Goal: Task Accomplishment & Management: Complete application form

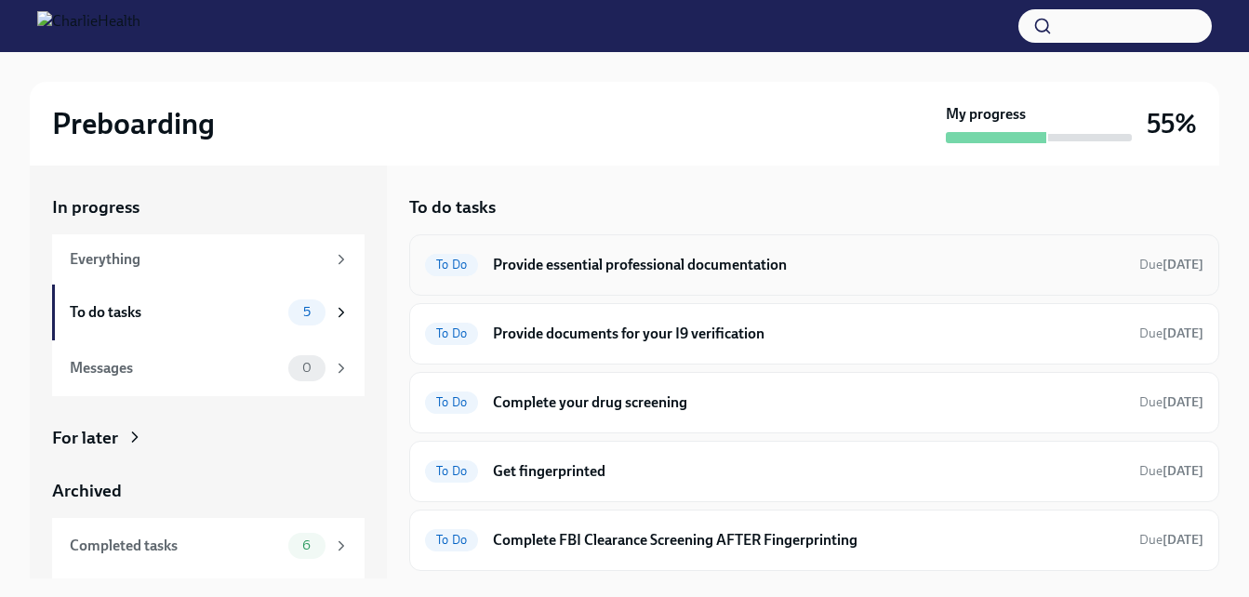
click at [828, 273] on h6 "Provide essential professional documentation" at bounding box center [809, 265] width 632 height 20
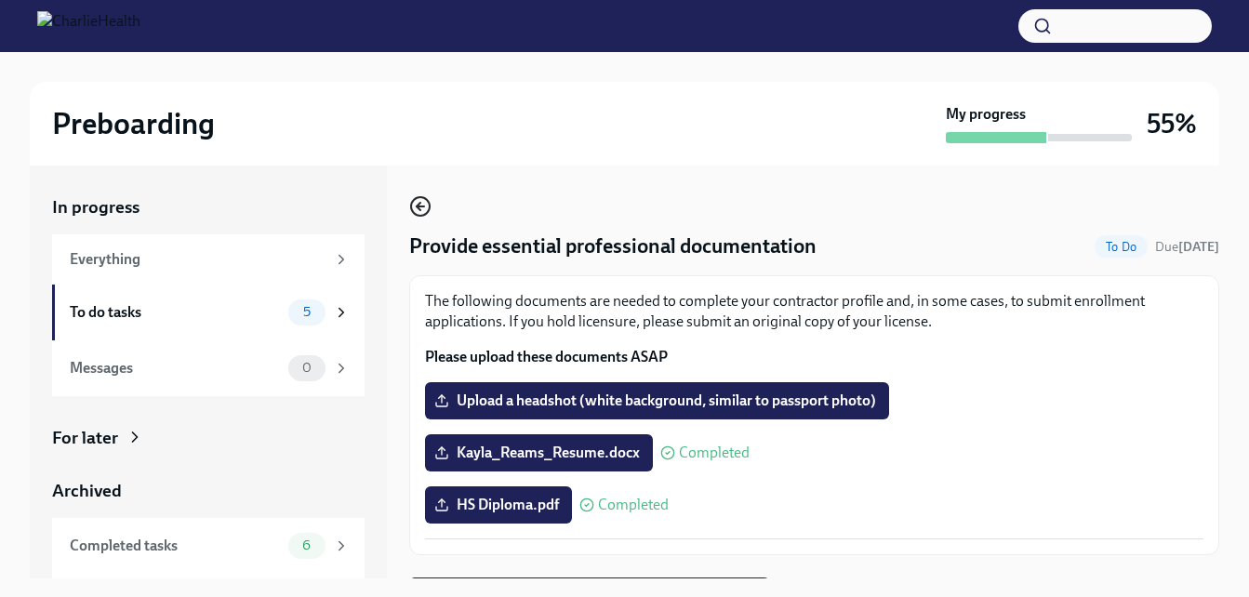
click at [421, 209] on icon "button" at bounding box center [420, 206] width 22 height 22
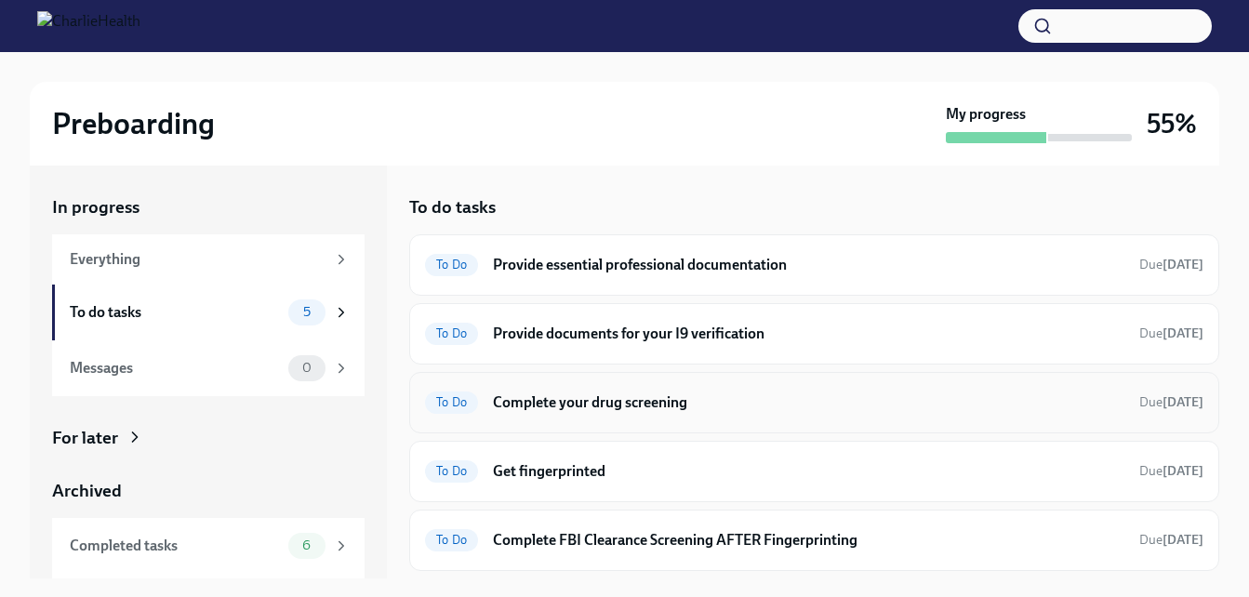
click at [635, 410] on h6 "Complete your drug screening" at bounding box center [809, 403] width 632 height 20
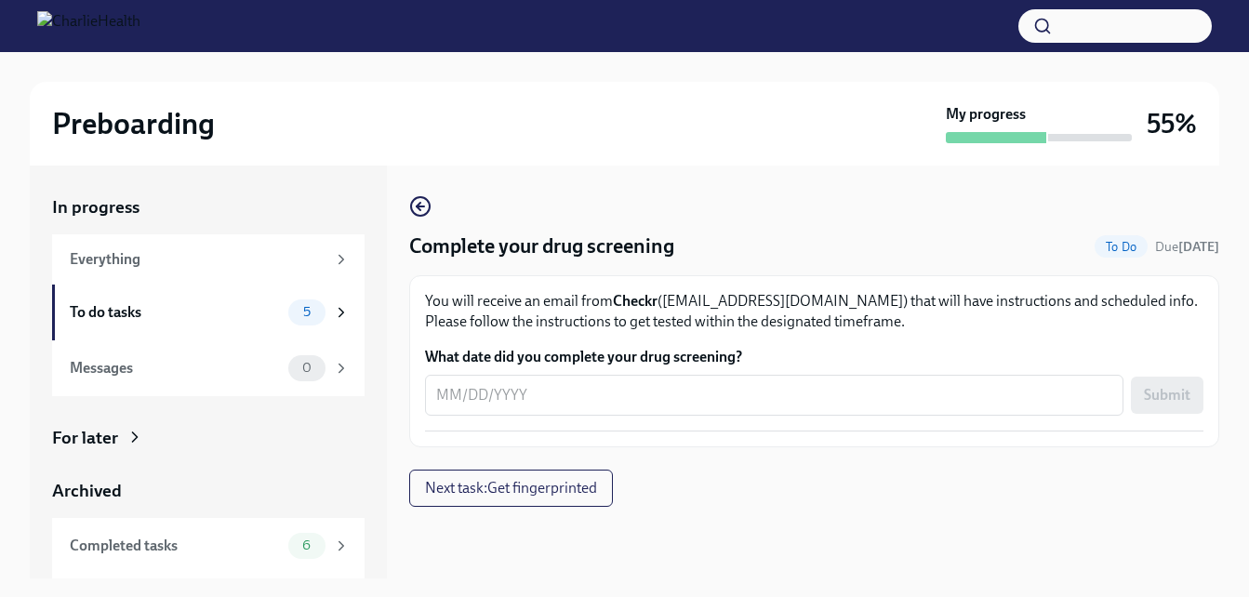
click at [635, 410] on div "x ​" at bounding box center [774, 395] width 699 height 41
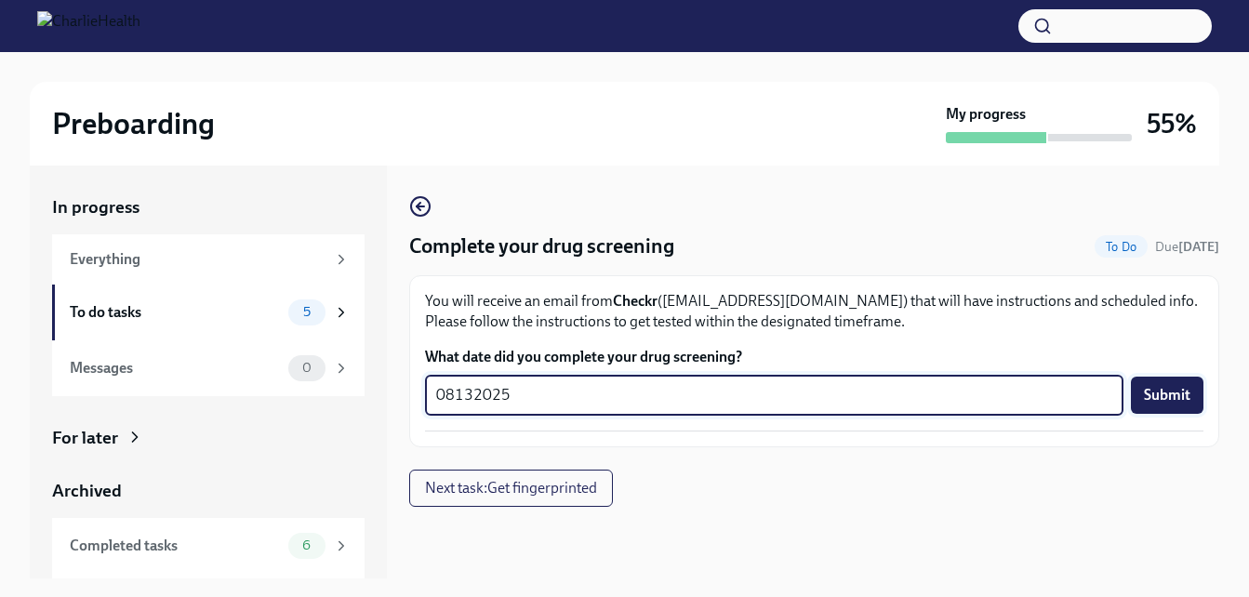
type textarea "08132025"
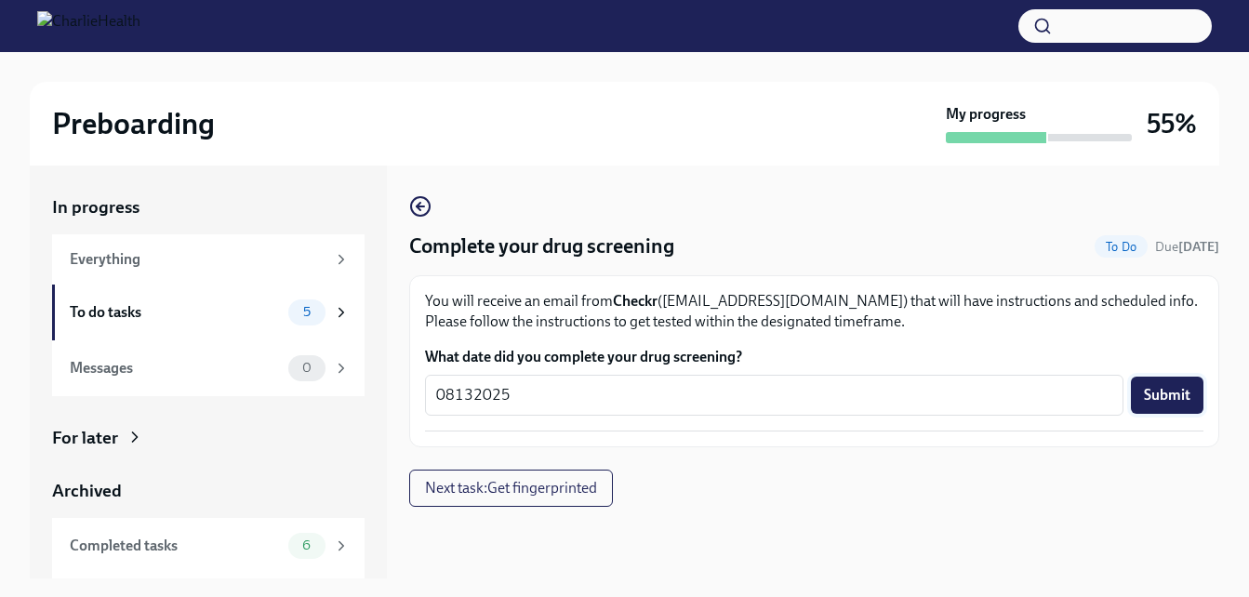
click at [1166, 393] on span "Submit" at bounding box center [1167, 395] width 47 height 19
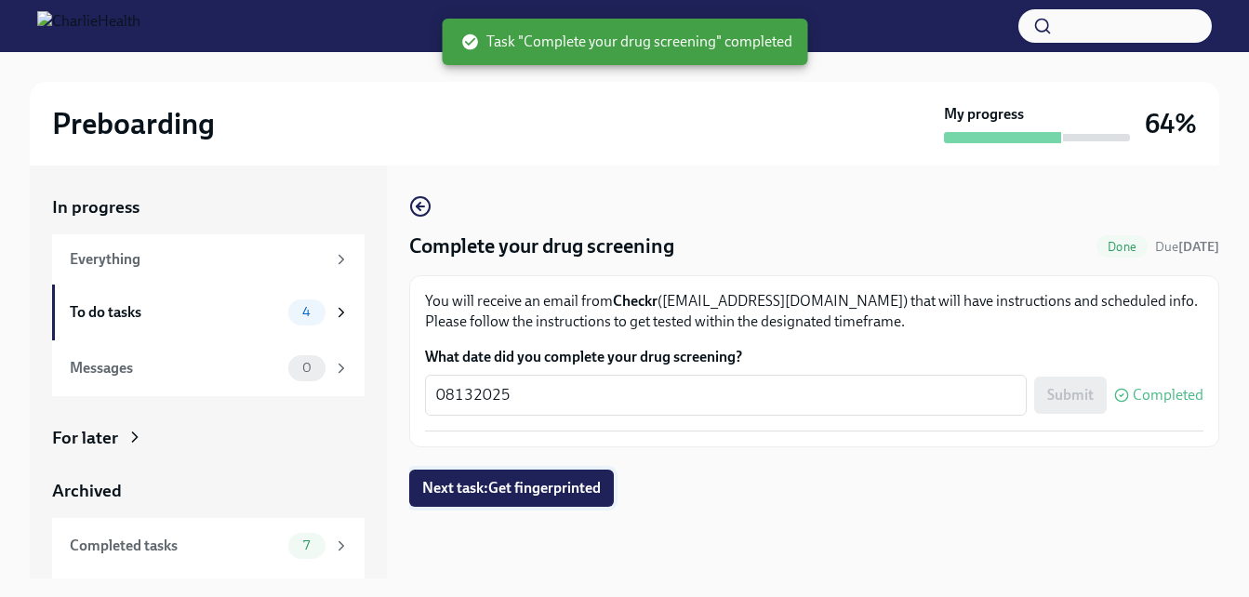
click at [542, 492] on span "Next task : Get fingerprinted" at bounding box center [511, 488] width 179 height 19
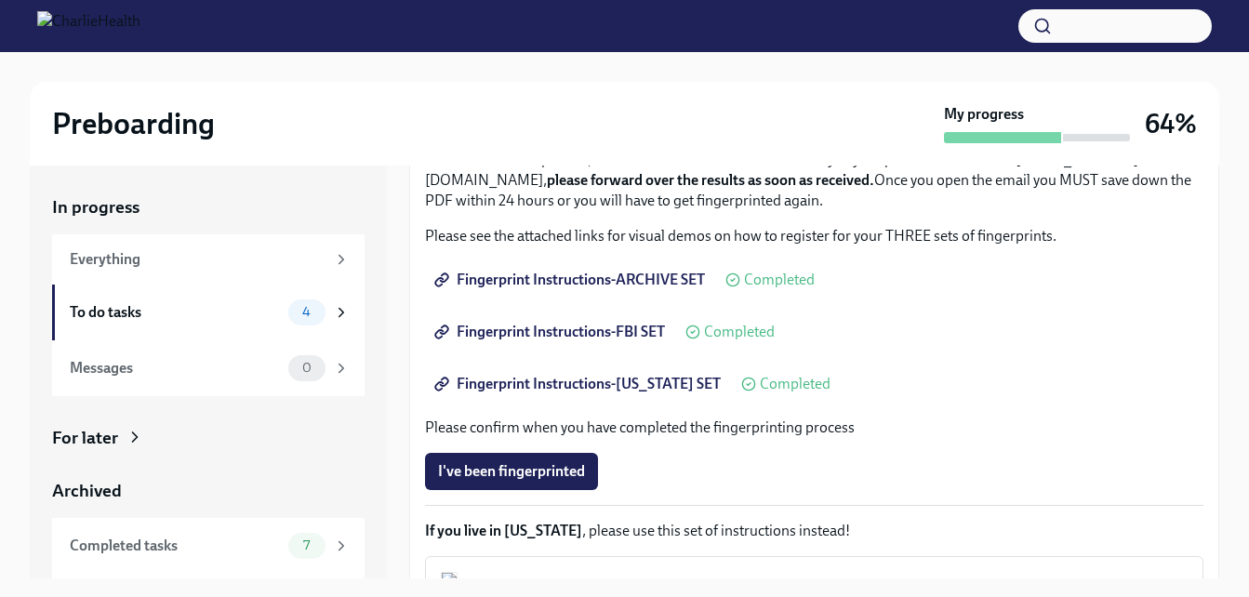
scroll to position [236, 0]
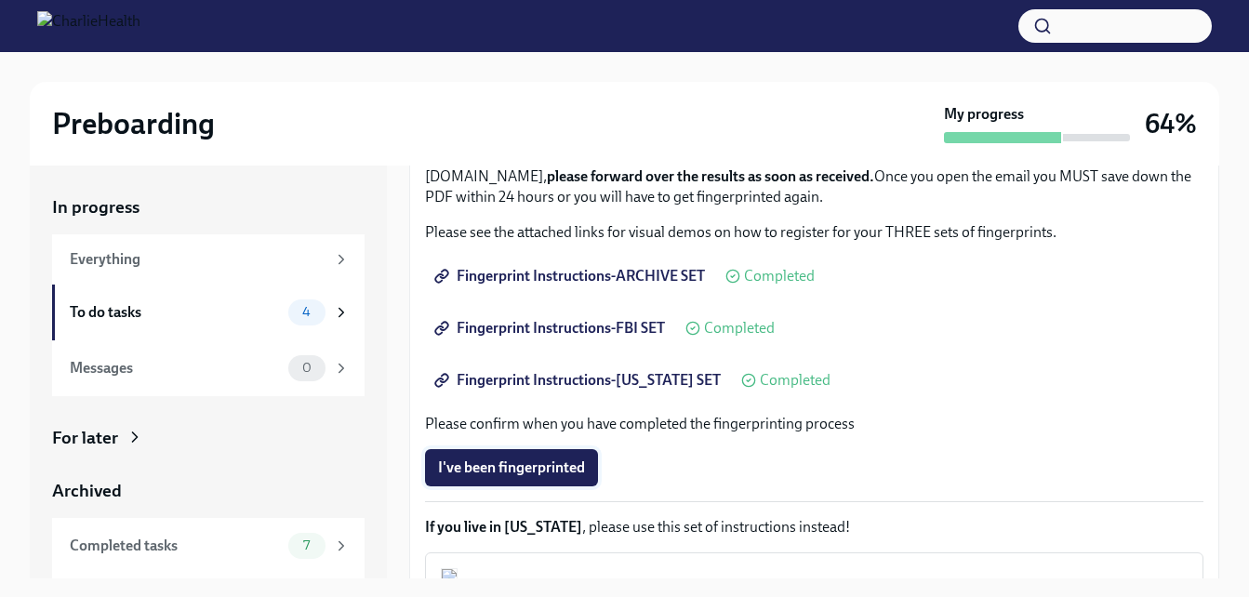
click at [525, 473] on span "I've been fingerprinted" at bounding box center [511, 468] width 147 height 19
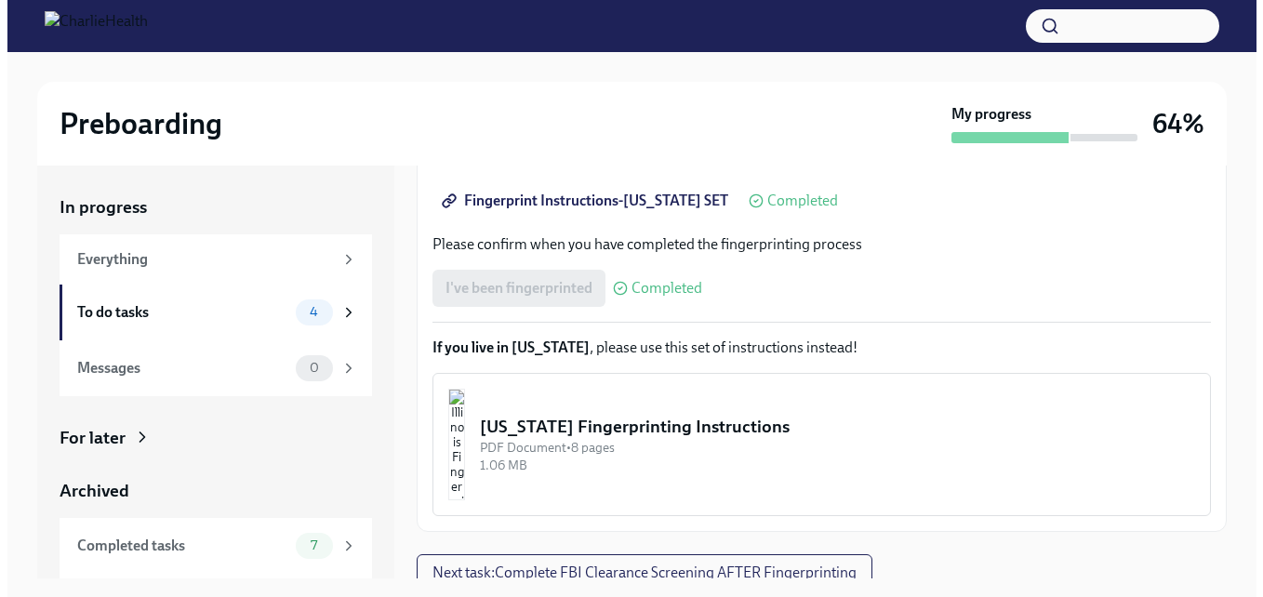
scroll to position [429, 0]
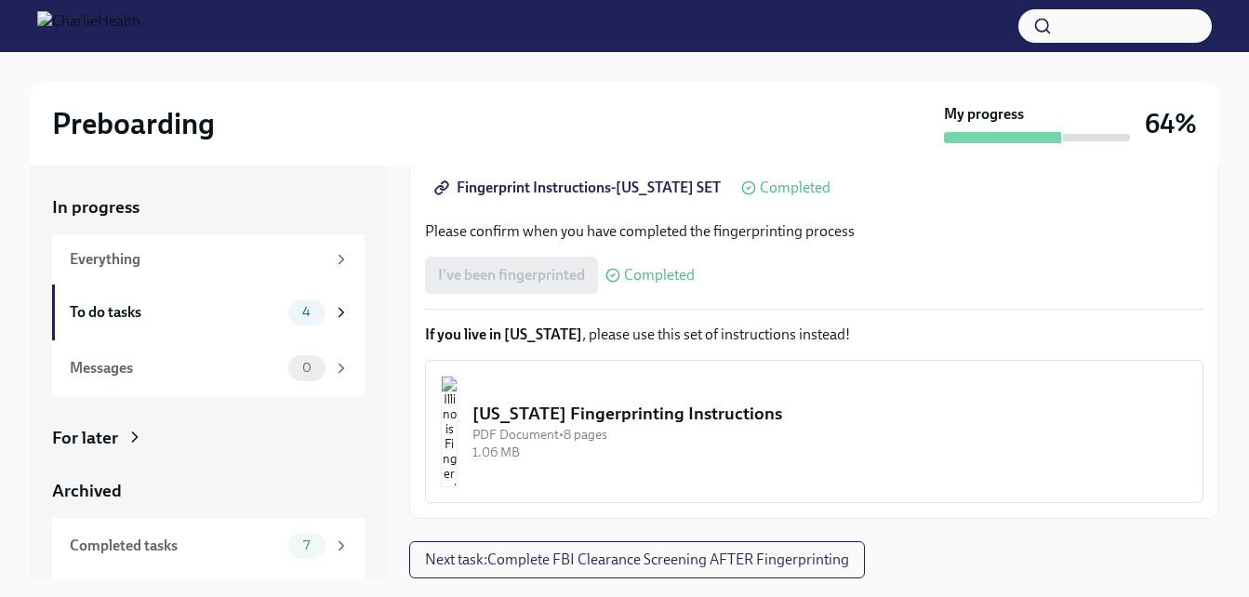
click at [741, 411] on div "[US_STATE] Fingerprinting Instructions" at bounding box center [830, 414] width 715 height 24
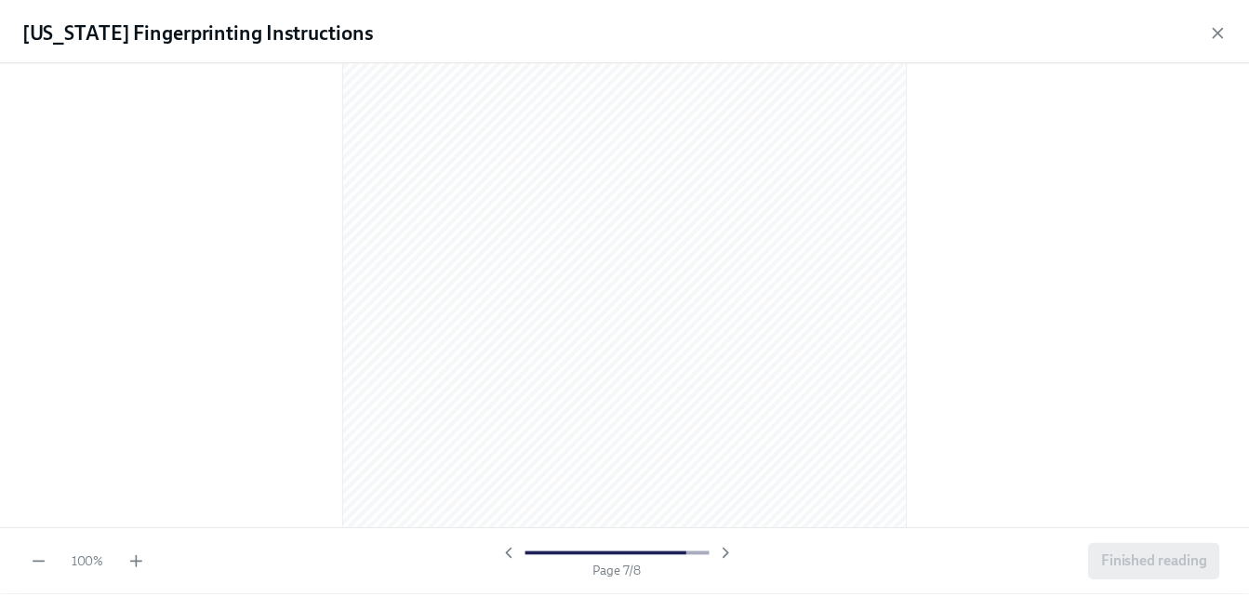
scroll to position [5575, 0]
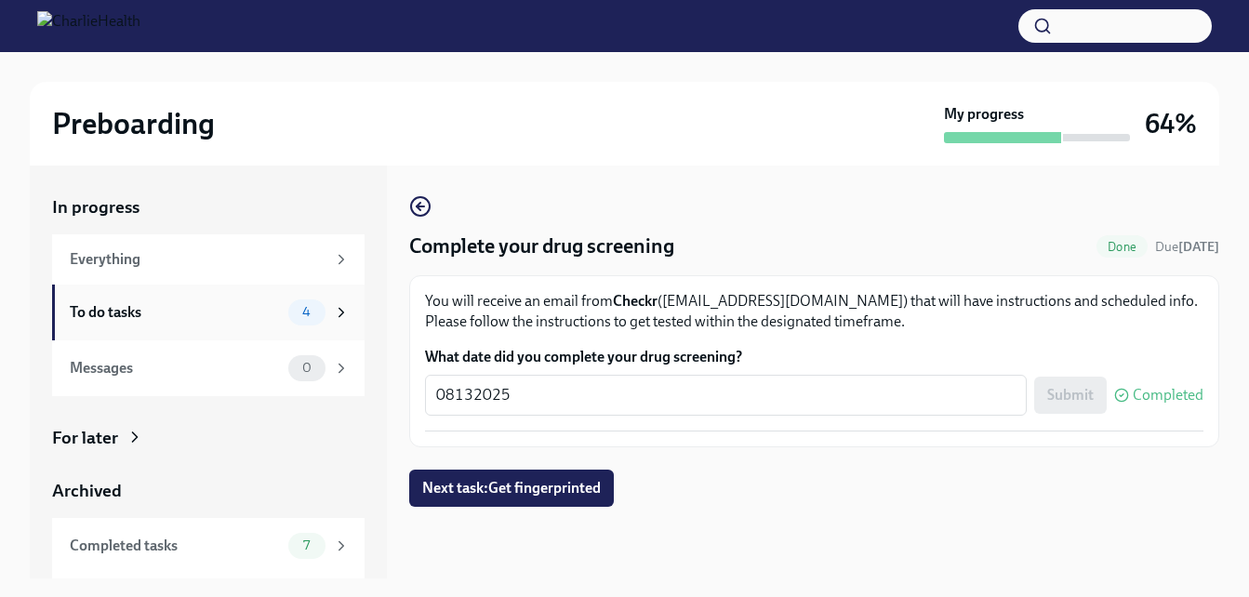
click at [258, 312] on div "To do tasks" at bounding box center [175, 312] width 211 height 20
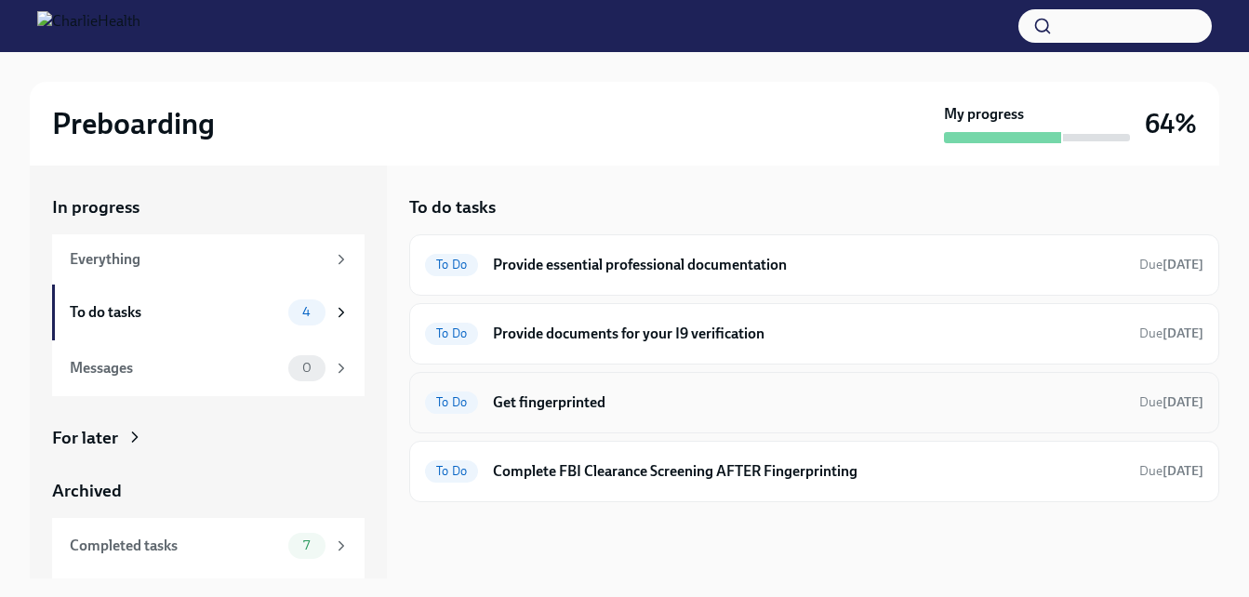
click at [701, 408] on h6 "Get fingerprinted" at bounding box center [809, 403] width 632 height 20
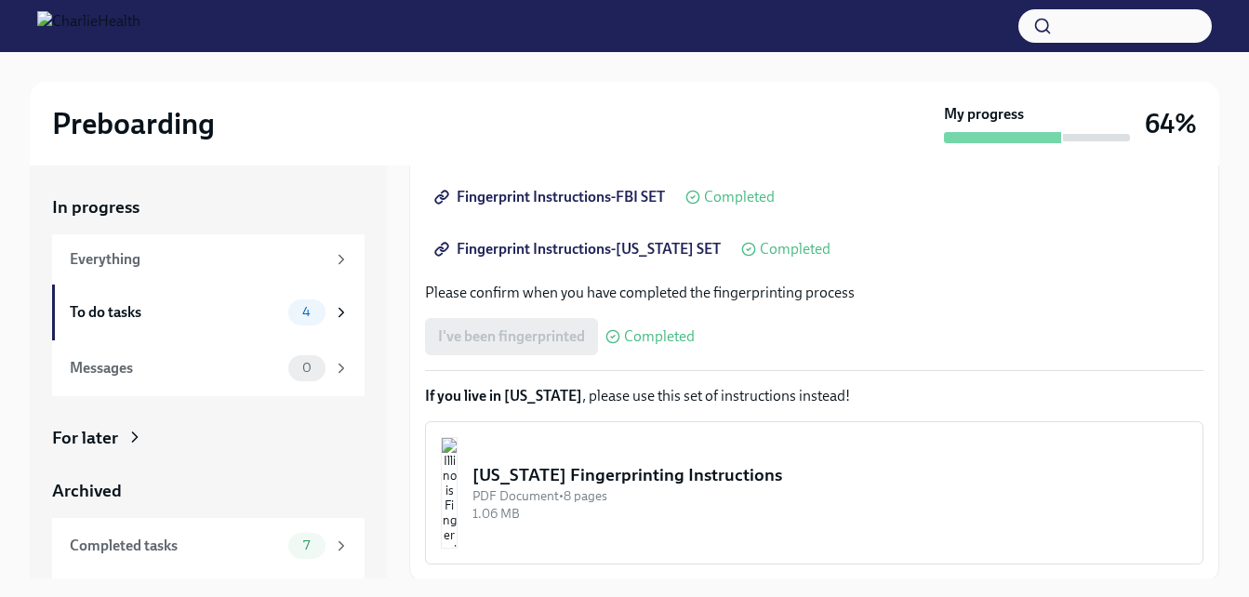
scroll to position [429, 0]
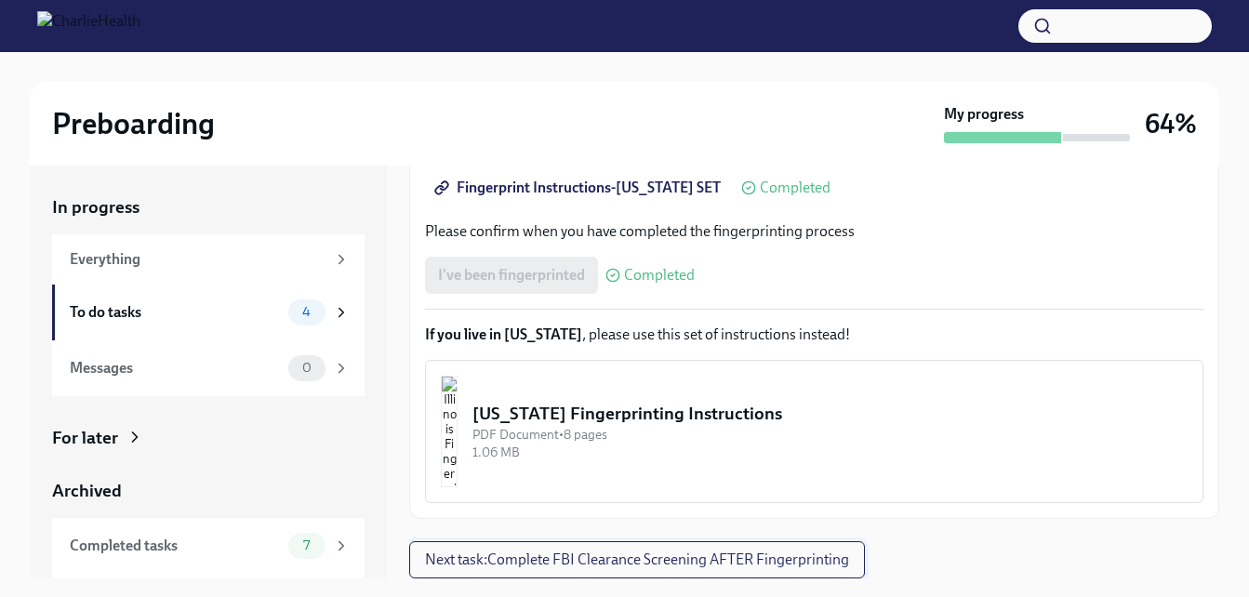
click at [772, 559] on span "Next task : Complete FBI Clearance Screening AFTER Fingerprinting" at bounding box center [637, 560] width 424 height 19
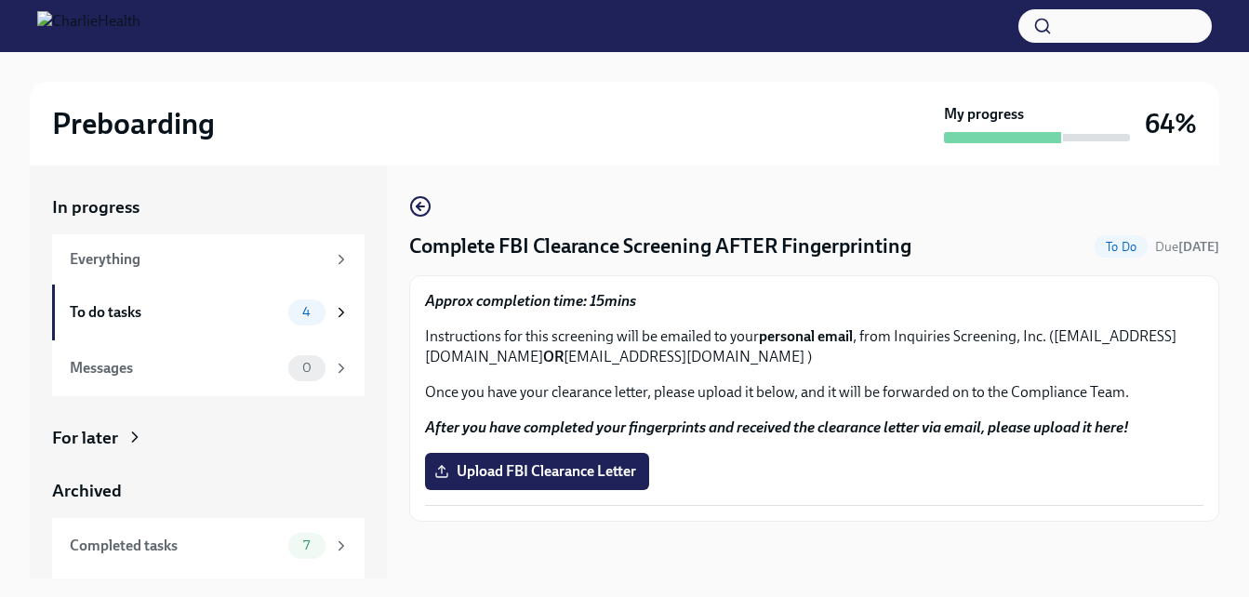
click at [1017, 461] on div "Upload FBI Clearance Letter" at bounding box center [814, 471] width 779 height 37
click at [599, 456] on label "Upload FBI Clearance Letter" at bounding box center [537, 471] width 224 height 37
click at [0, 0] on input "Upload FBI Clearance Letter" at bounding box center [0, 0] width 0 height 0
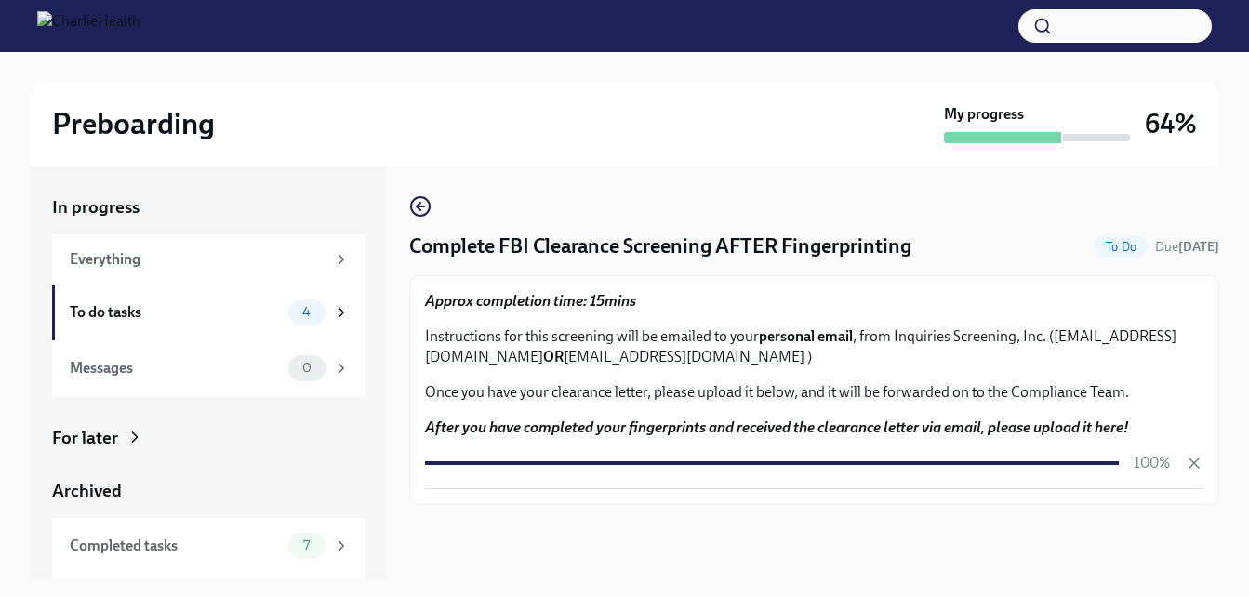
scroll to position [33, 0]
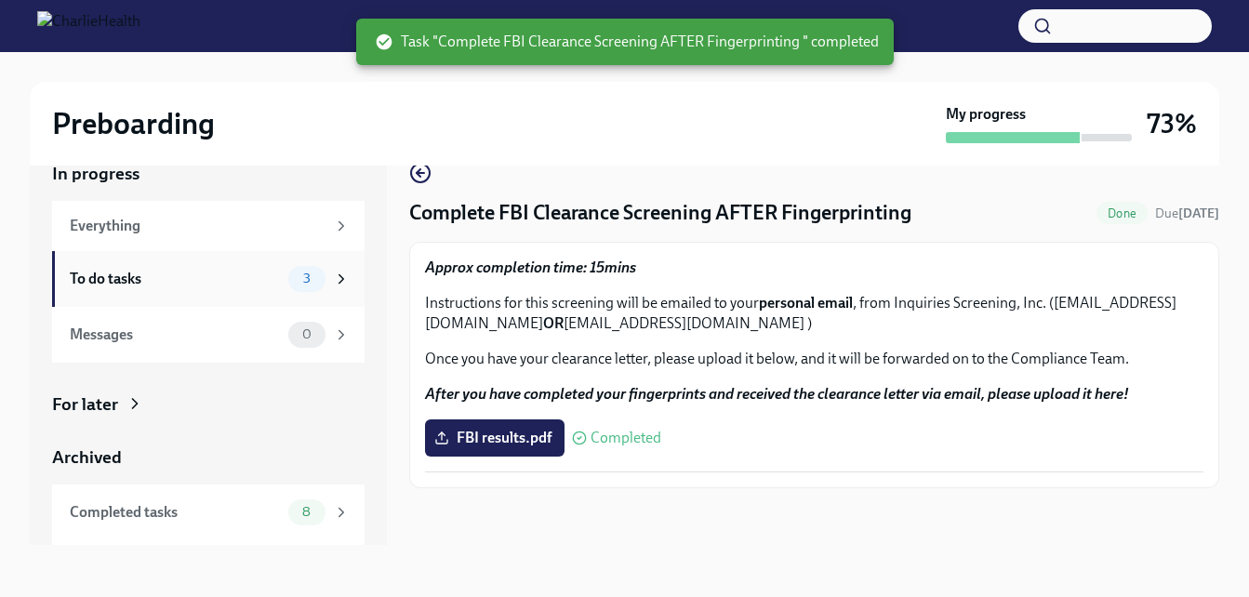
click at [270, 280] on div "To do tasks 3" at bounding box center [210, 279] width 280 height 26
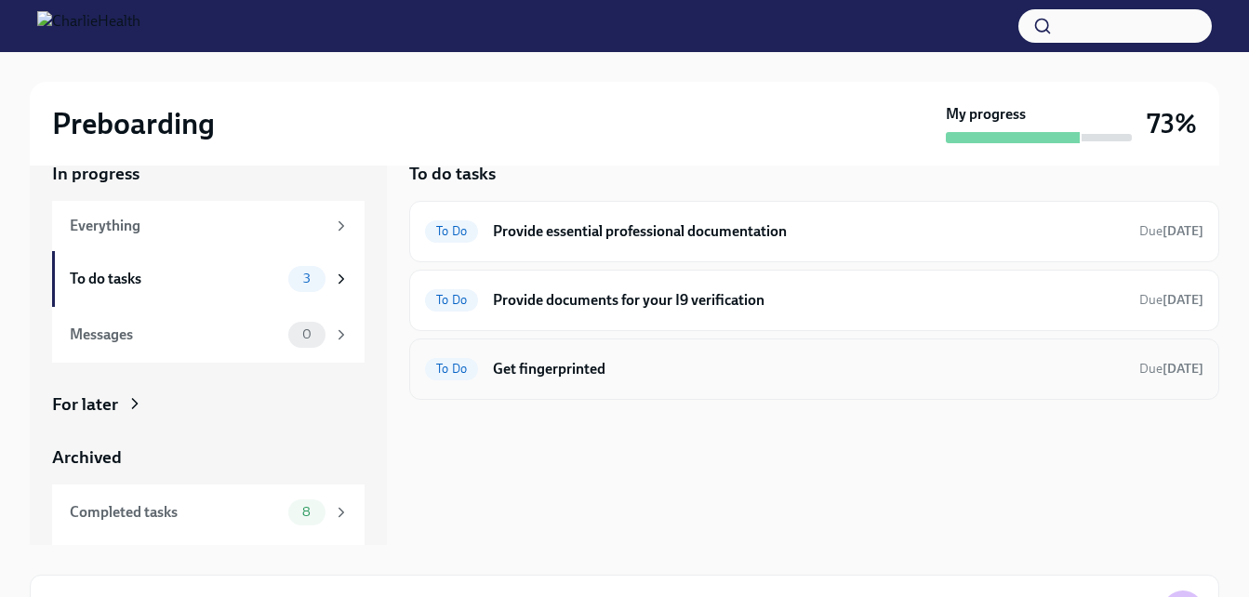
click at [577, 375] on h6 "Get fingerprinted" at bounding box center [809, 369] width 632 height 20
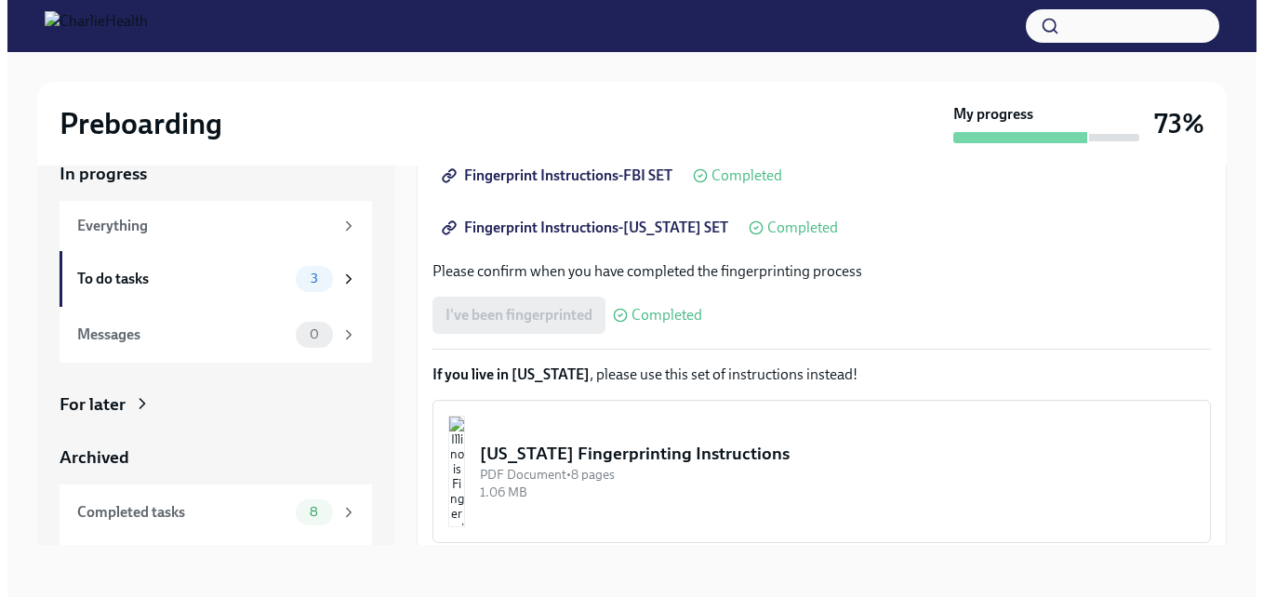
scroll to position [369, 0]
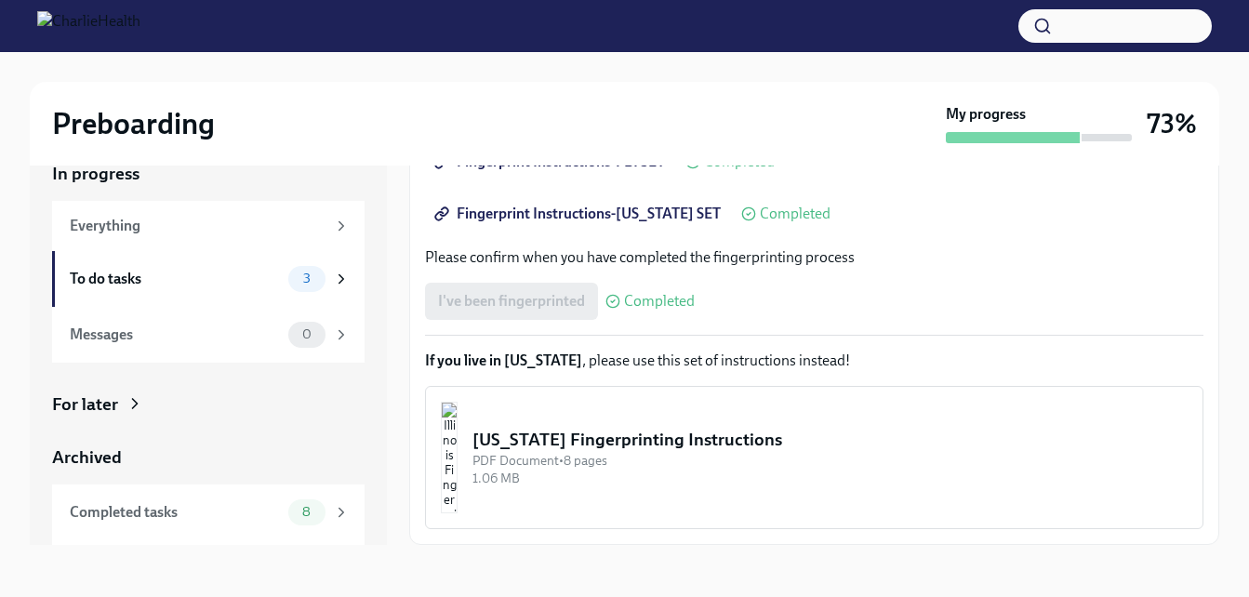
click at [749, 437] on div "[US_STATE] Fingerprinting Instructions" at bounding box center [830, 440] width 715 height 24
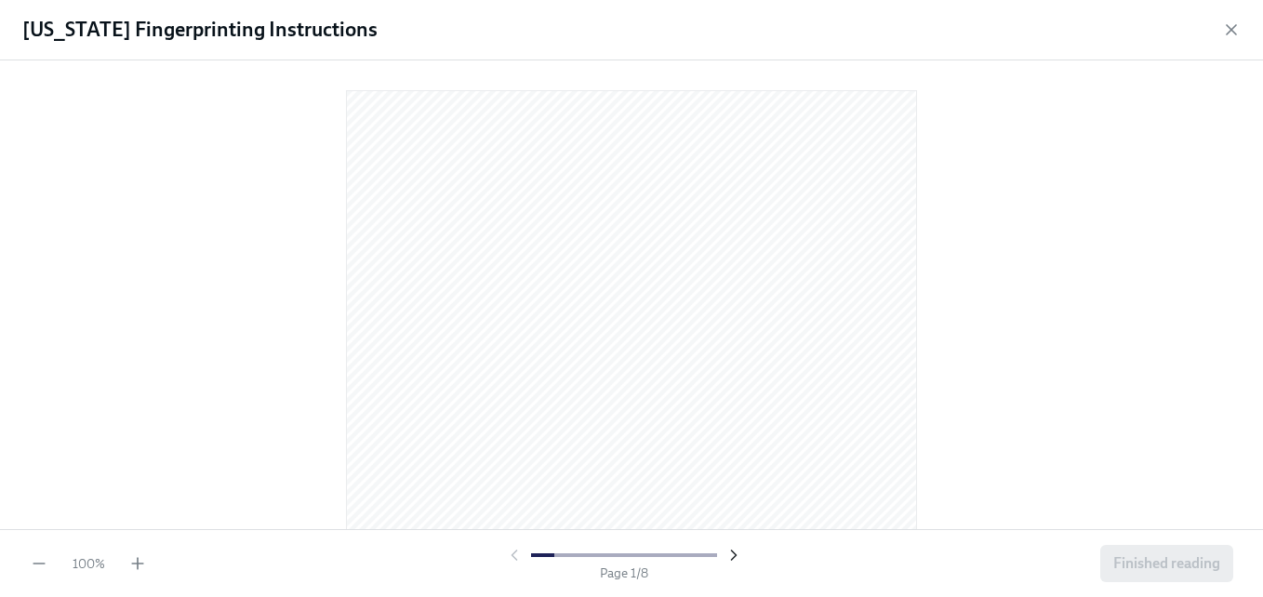
click at [730, 558] on icon "button" at bounding box center [734, 555] width 19 height 19
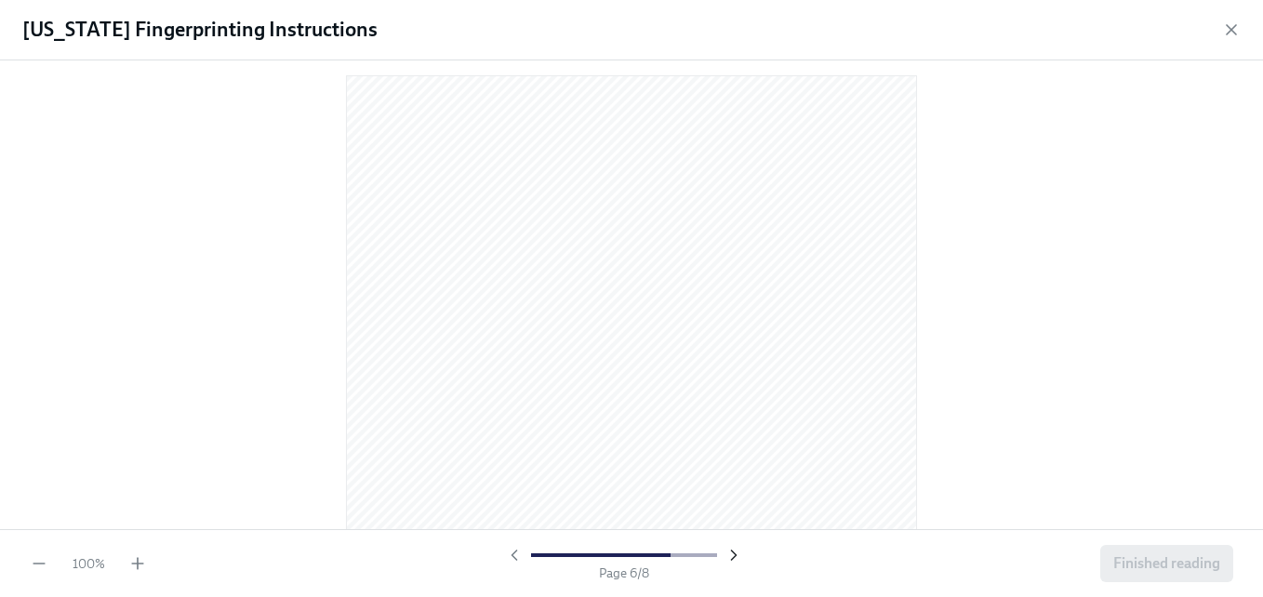
scroll to position [3029, 0]
click at [730, 558] on icon "button" at bounding box center [734, 555] width 19 height 19
click at [730, 558] on div at bounding box center [624, 555] width 238 height 19
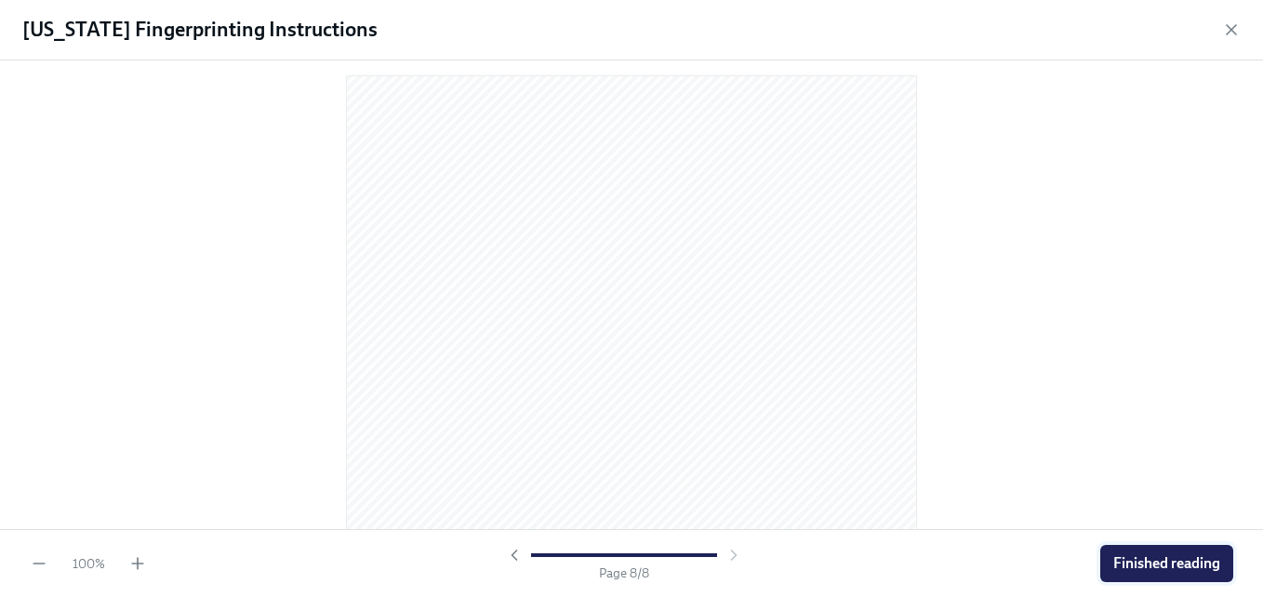
click at [1135, 562] on span "Finished reading" at bounding box center [1167, 563] width 107 height 19
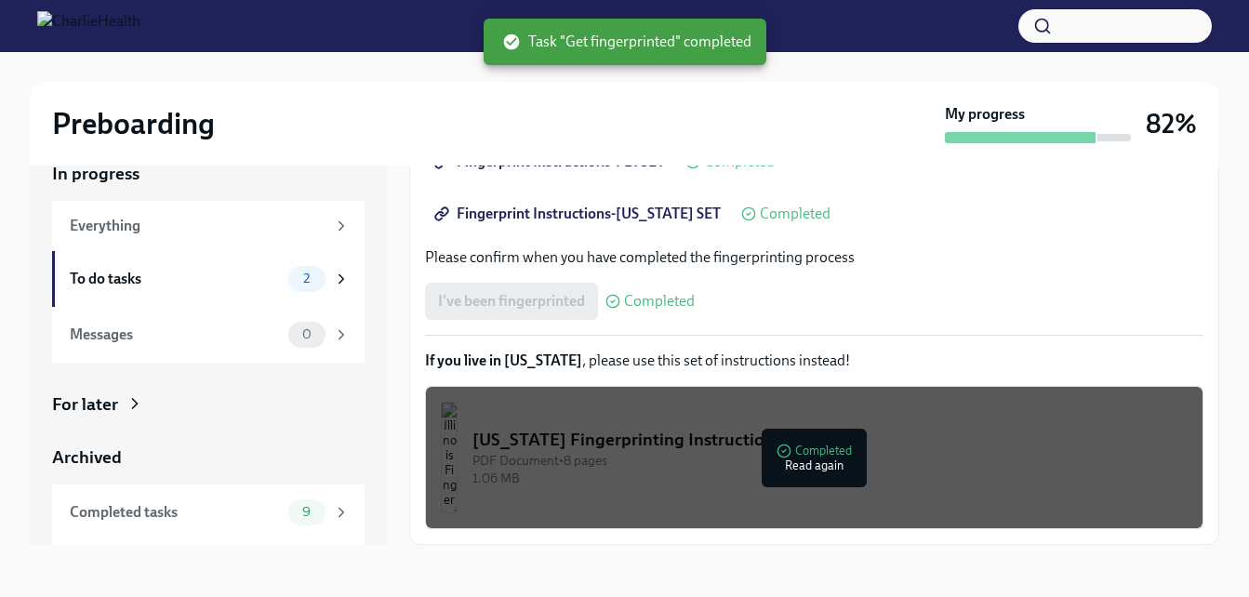
click at [835, 460] on div "PDF Document • 8 pages" at bounding box center [830, 461] width 715 height 18
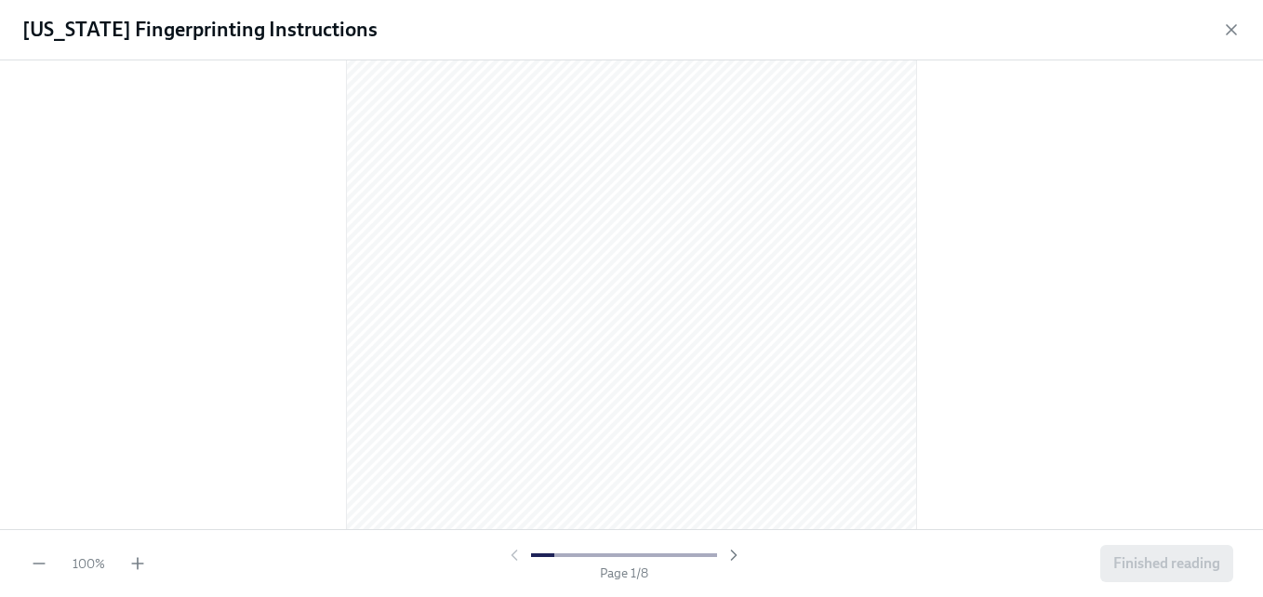
scroll to position [0, 0]
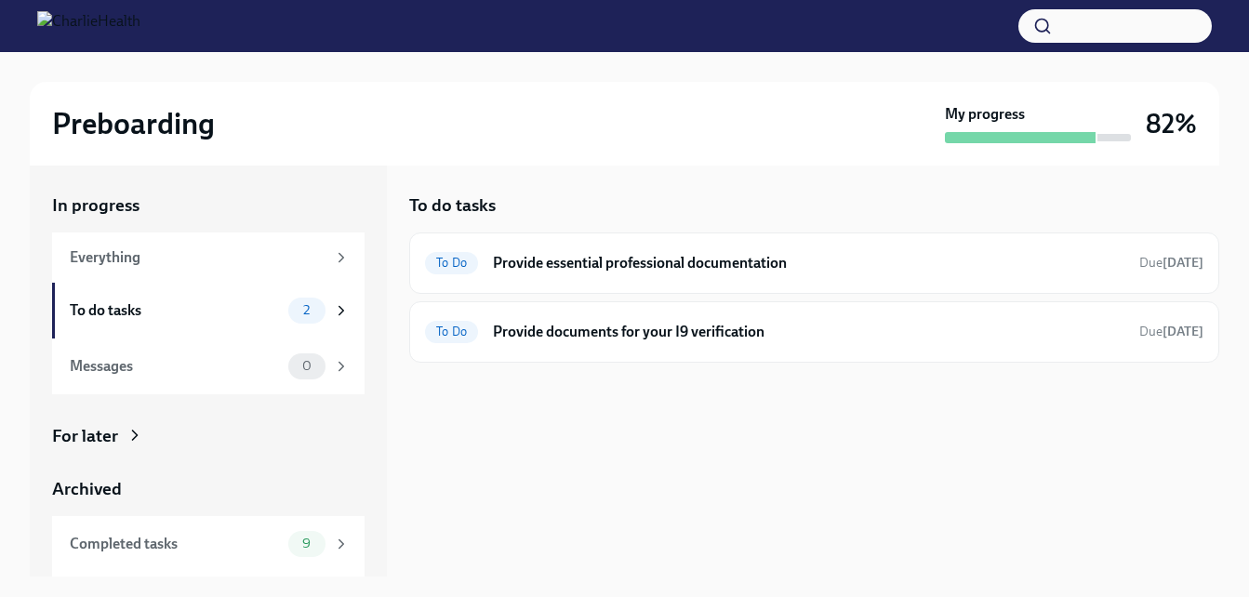
click at [1086, 453] on div "To do tasks To Do Provide essential professional documentation Due [DATE] To Do…" at bounding box center [814, 370] width 810 height 413
click at [680, 268] on h6 "Provide essential professional documentation" at bounding box center [809, 263] width 632 height 20
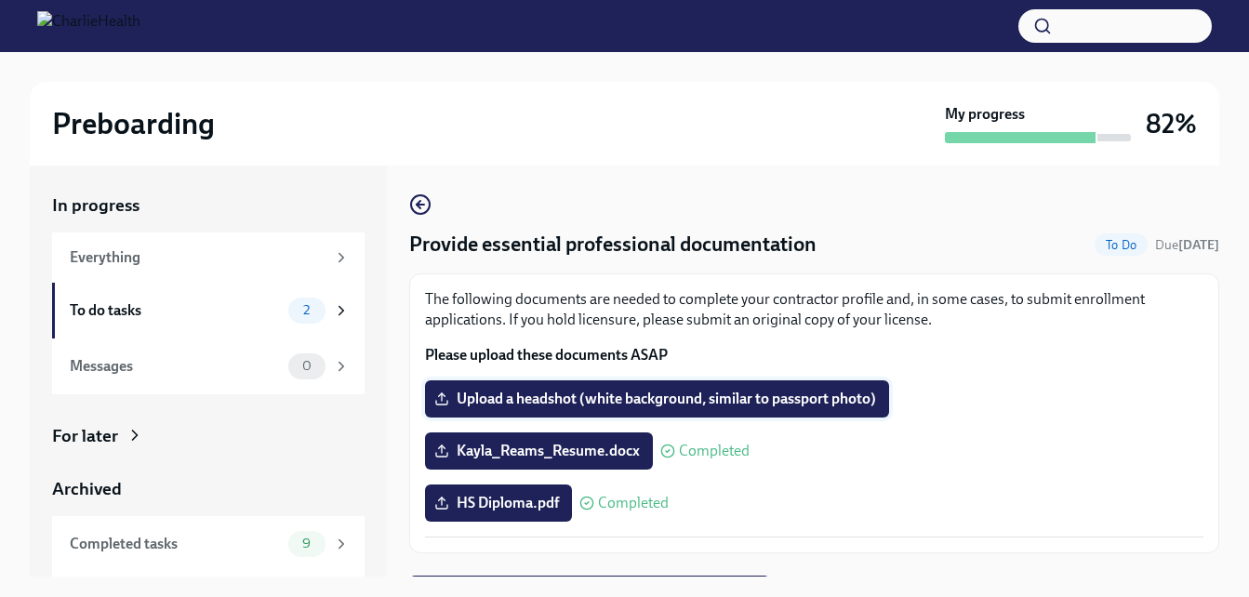
click at [594, 402] on span "Upload a headshot (white background, similar to passport photo)" at bounding box center [657, 399] width 438 height 19
click at [0, 0] on input "Upload a headshot (white background, similar to passport photo)" at bounding box center [0, 0] width 0 height 0
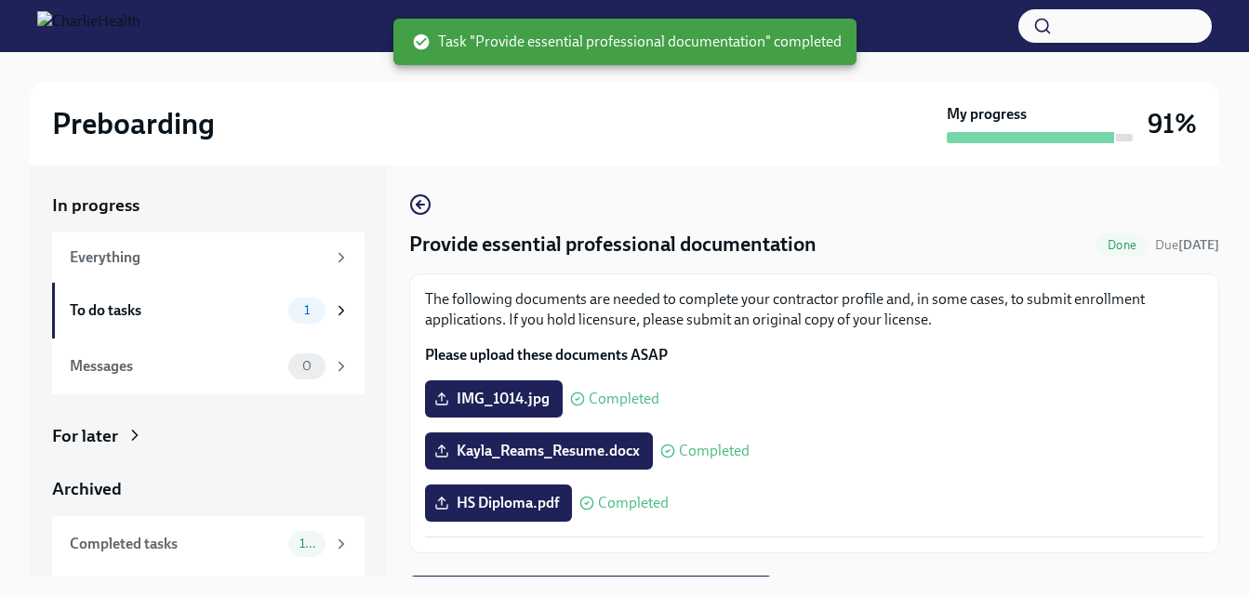
scroll to position [36, 0]
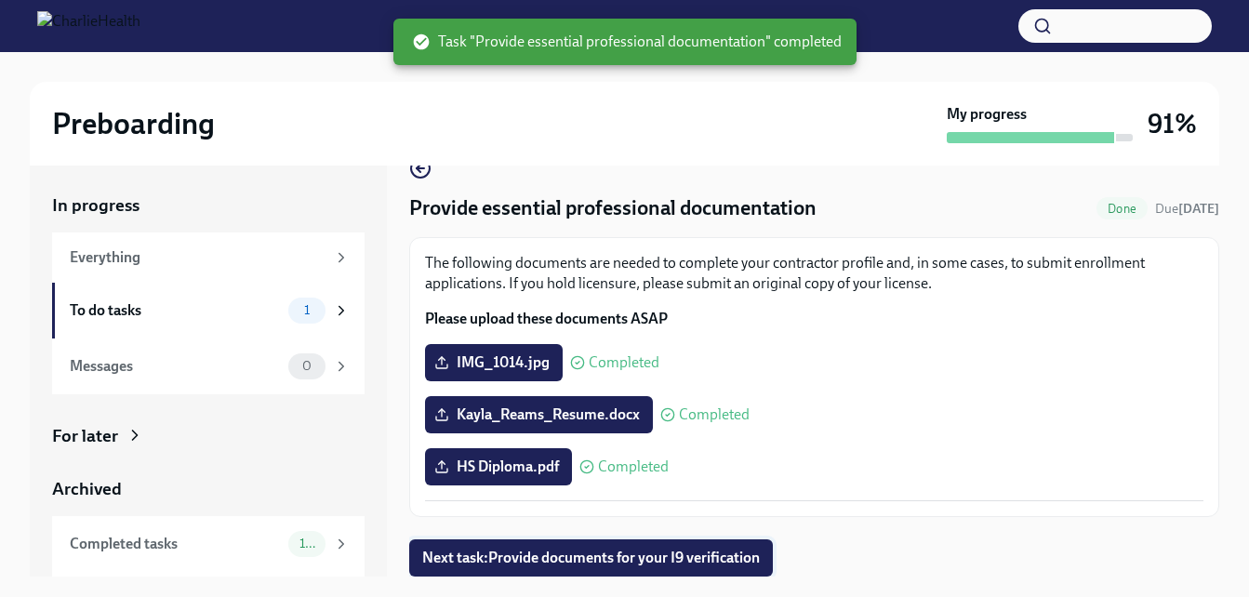
click at [612, 563] on span "Next task : Provide documents for your I9 verification" at bounding box center [591, 558] width 338 height 19
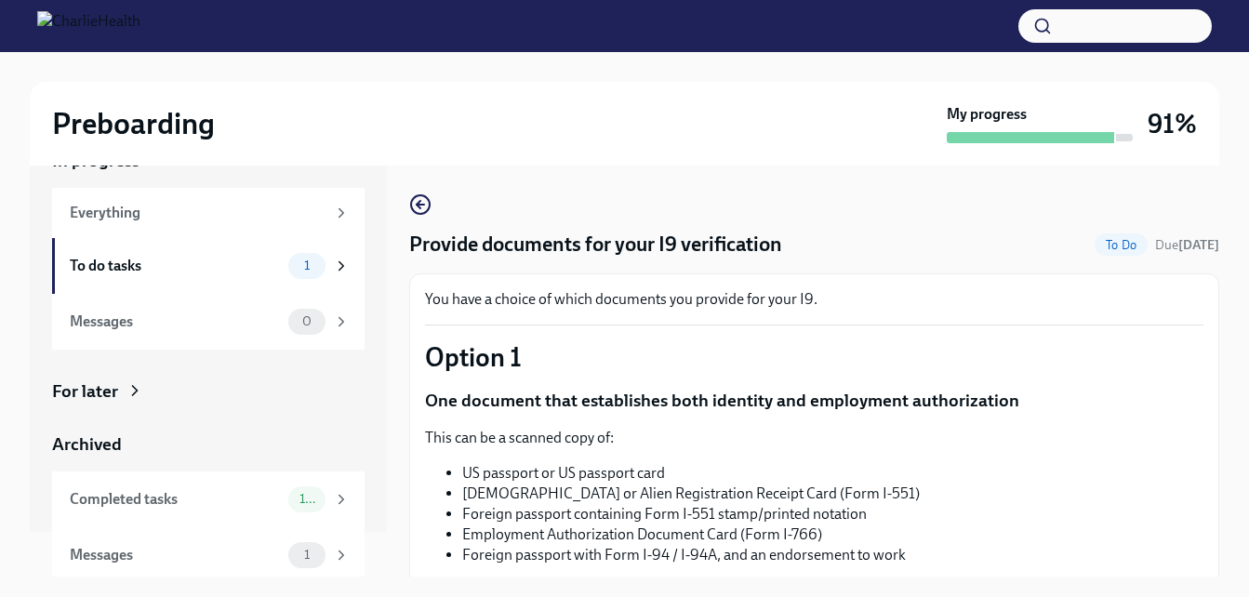
scroll to position [51, 0]
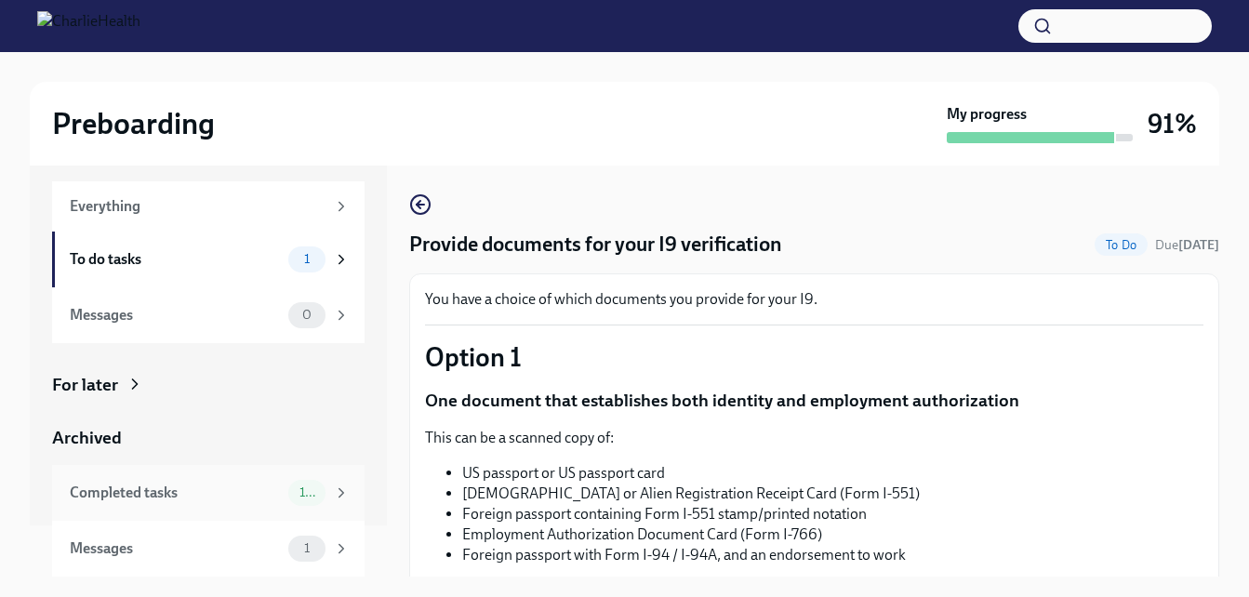
click at [206, 498] on div "Completed tasks" at bounding box center [175, 493] width 211 height 20
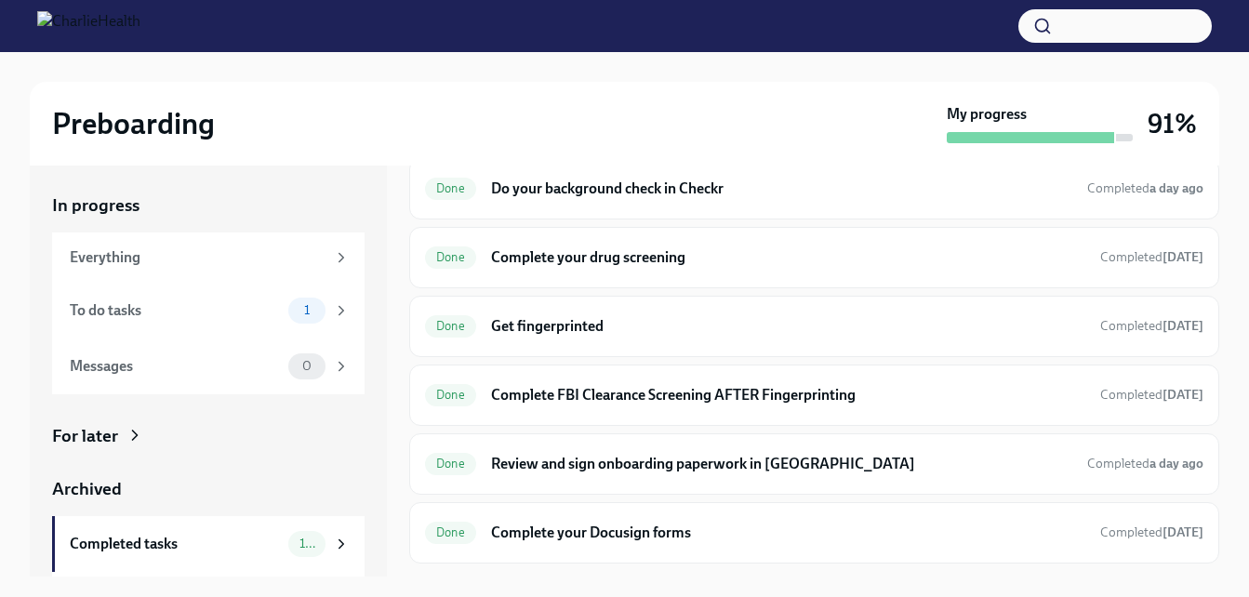
scroll to position [216, 0]
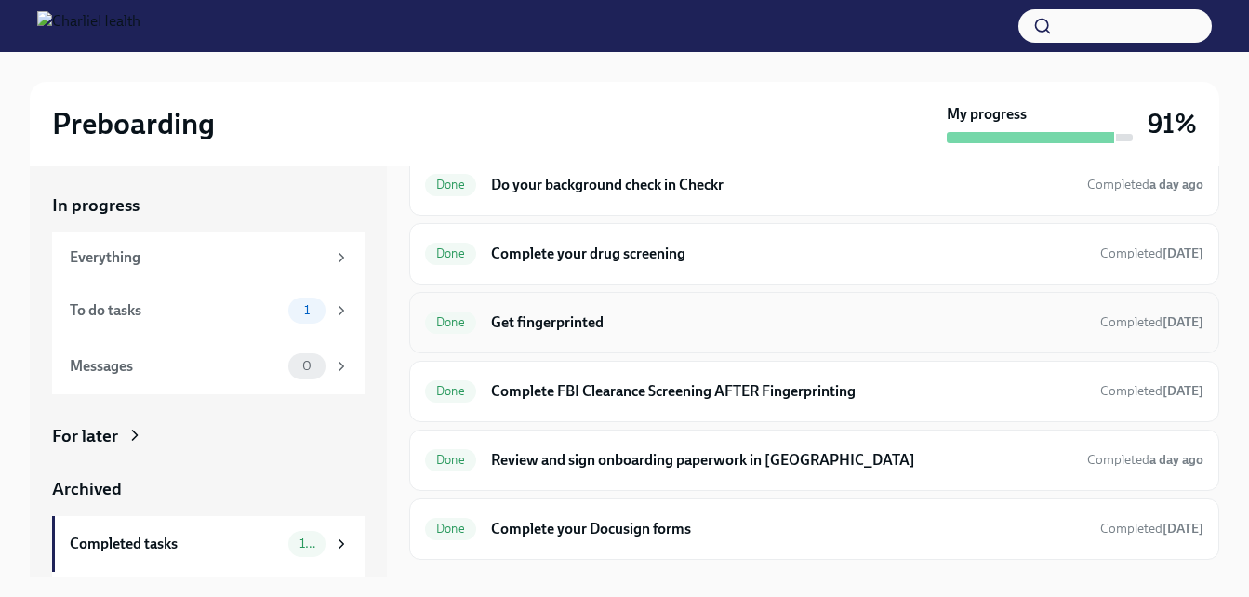
click at [531, 329] on h6 "Get fingerprinted" at bounding box center [788, 323] width 594 height 20
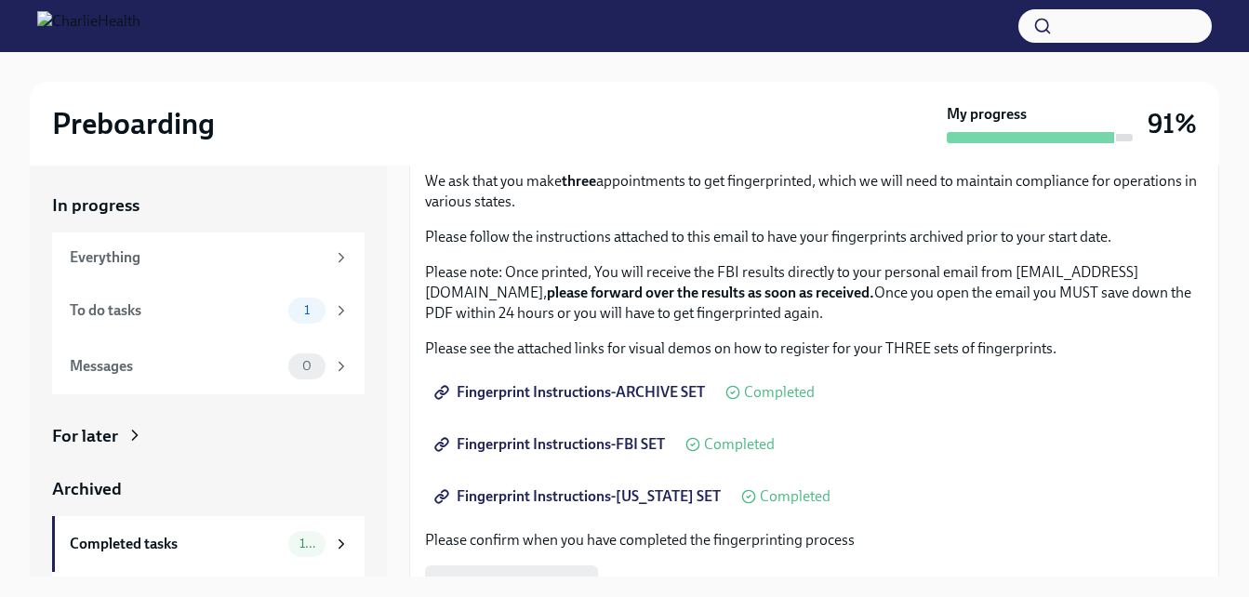
scroll to position [143, 0]
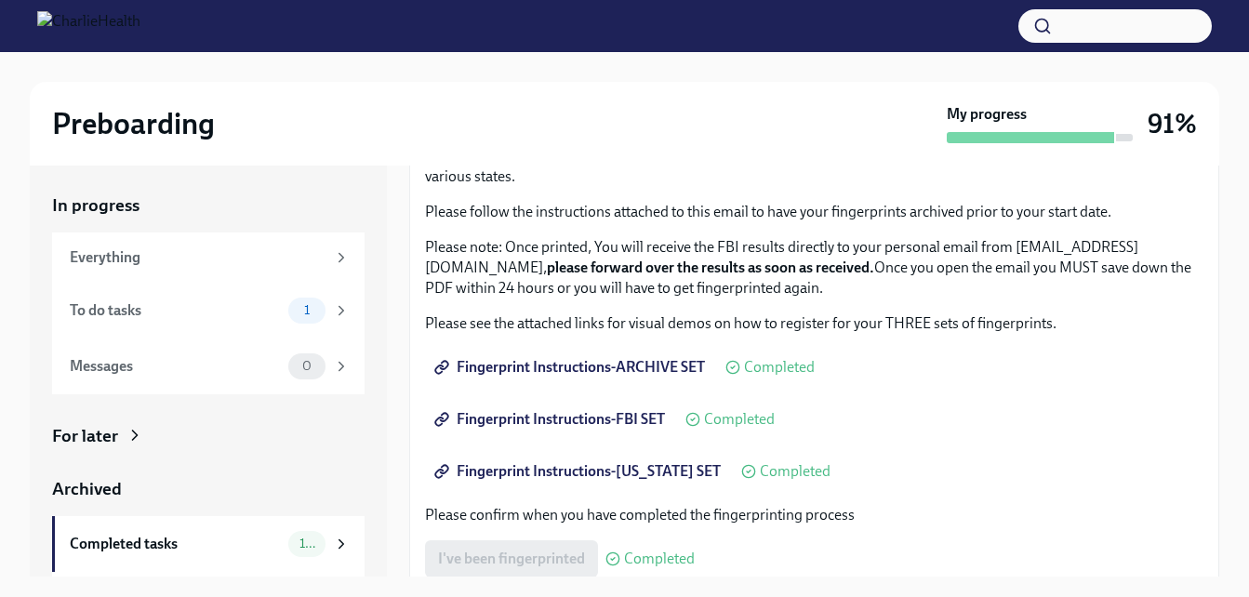
click at [1116, 241] on p "Please note: Once printed, You will receive the FBI results directly to your pe…" at bounding box center [814, 267] width 779 height 61
click at [1048, 492] on div "We ask that you make three appointments to get fingerprinted, which we will nee…" at bounding box center [814, 466] width 779 height 641
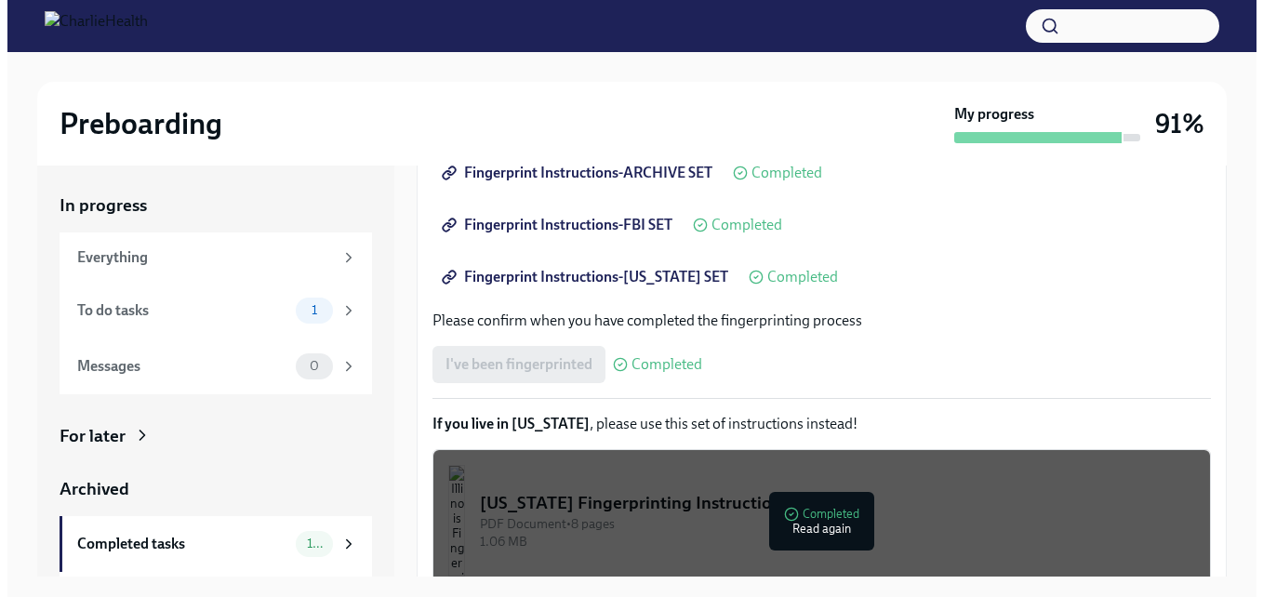
scroll to position [348, 0]
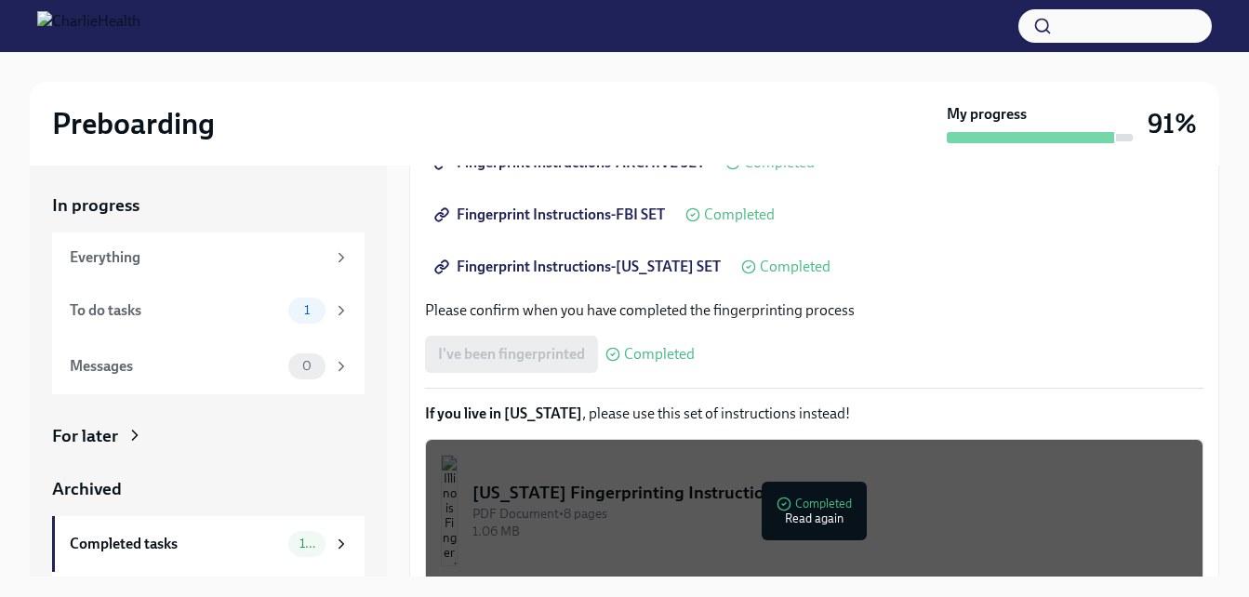
click at [828, 505] on div "PDF Document • 8 pages" at bounding box center [830, 514] width 715 height 18
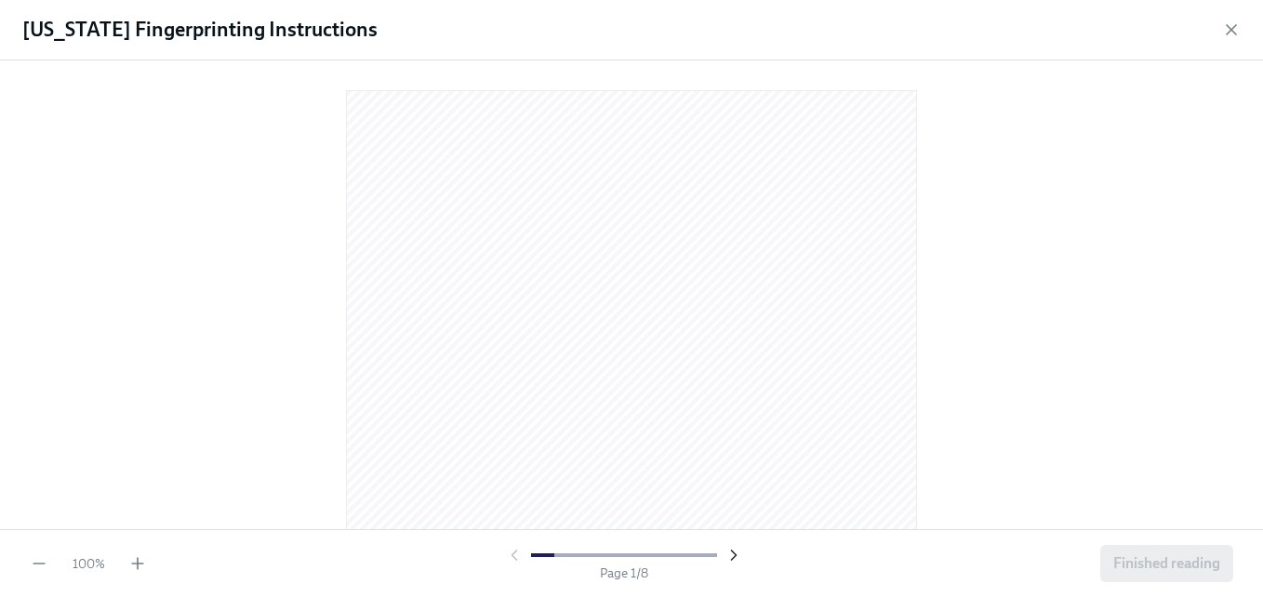
click at [731, 556] on icon "button" at bounding box center [734, 555] width 19 height 19
